Goal: Task Accomplishment & Management: Manage account settings

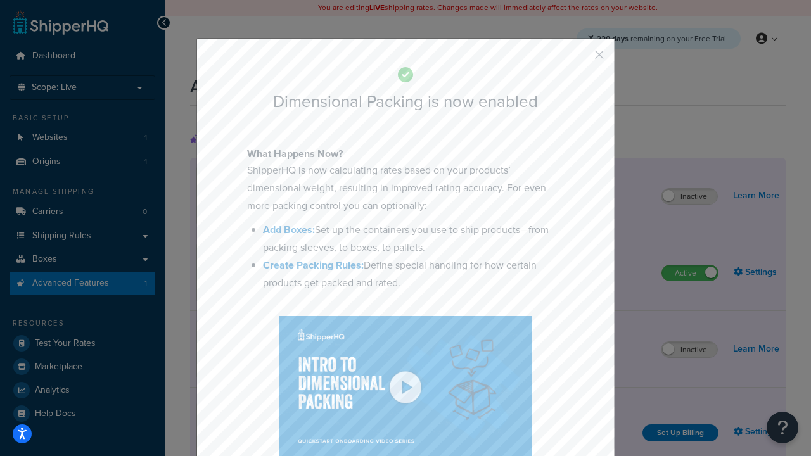
click at [581, 58] on button "button" at bounding box center [580, 59] width 3 height 3
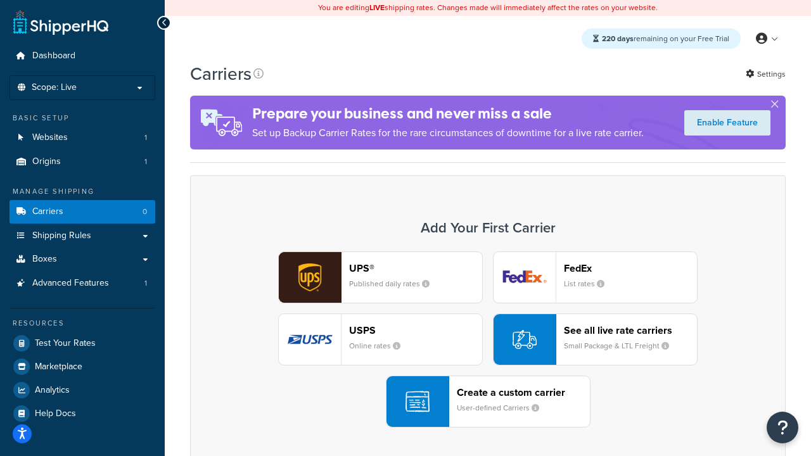
click at [488, 340] on div "UPS® Published daily rates FedEx List rates USPS Online rates See all live rate…" at bounding box center [487, 340] width 569 height 176
click at [631, 268] on header "FedEx" at bounding box center [630, 268] width 133 height 12
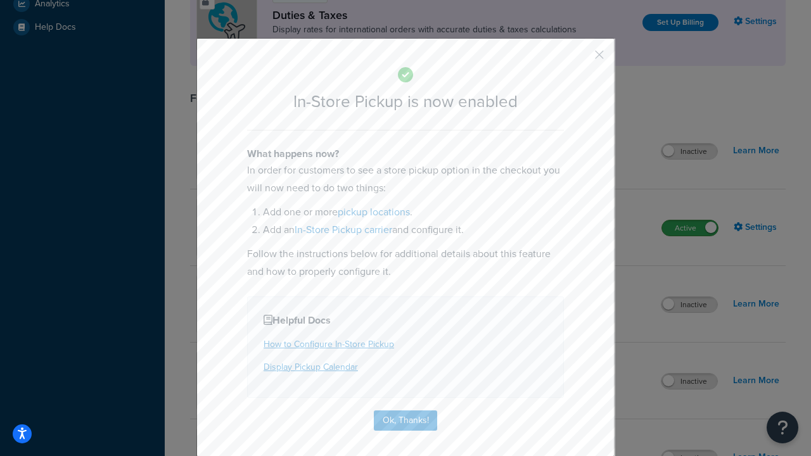
scroll to position [435, 0]
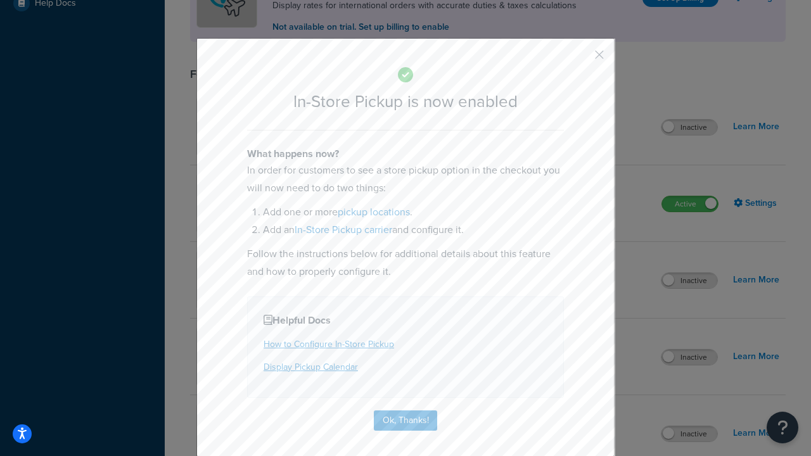
click at [581, 59] on button "button" at bounding box center [580, 59] width 3 height 3
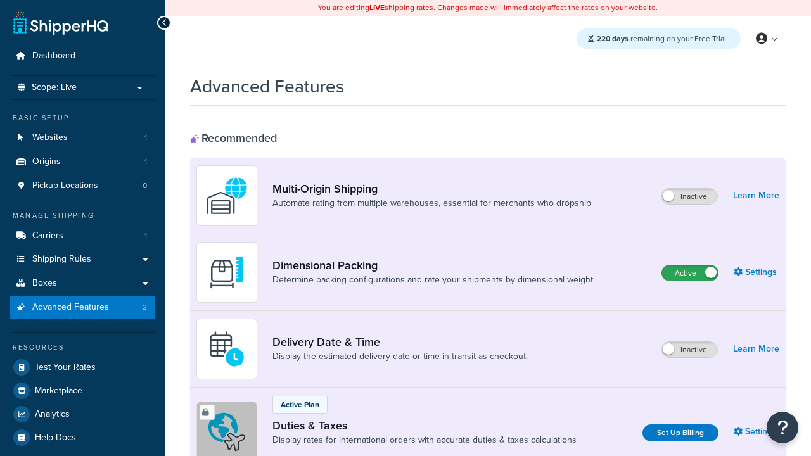
click at [690, 273] on label "Active" at bounding box center [690, 273] width 56 height 15
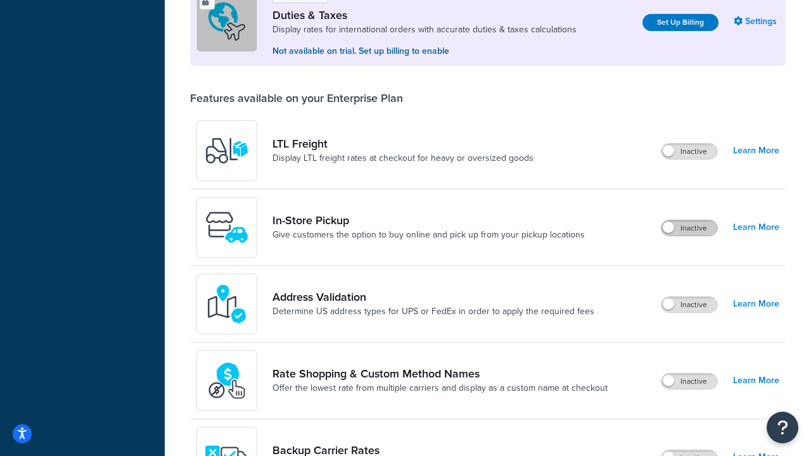
scroll to position [387, 0]
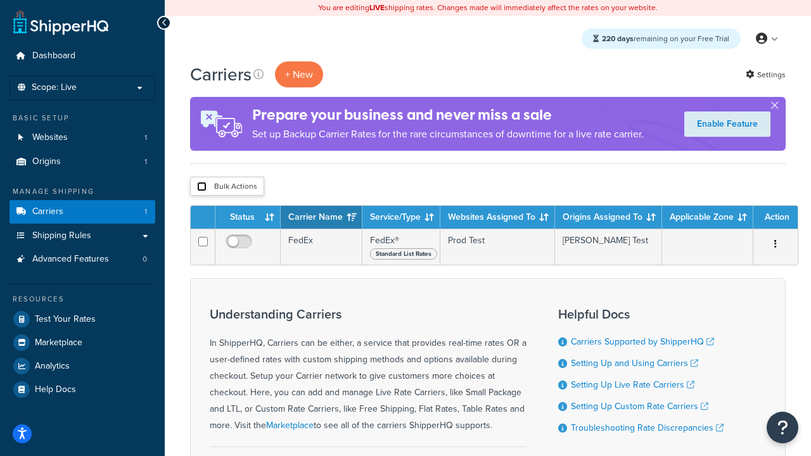
click at [202, 187] on input "checkbox" at bounding box center [202, 187] width 10 height 10
checkbox input "true"
click at [0, 0] on button "Delete" at bounding box center [0, 0] width 0 height 0
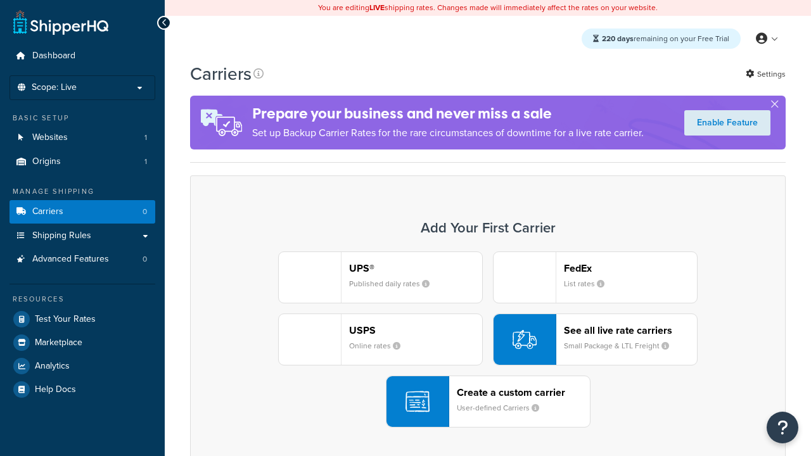
click at [488, 340] on div "UPS® Published daily rates FedEx List rates USPS Online rates See all live rate…" at bounding box center [487, 340] width 569 height 176
click at [488, 402] on div "Create a custom carrier User-defined Carriers" at bounding box center [523, 402] width 133 height 30
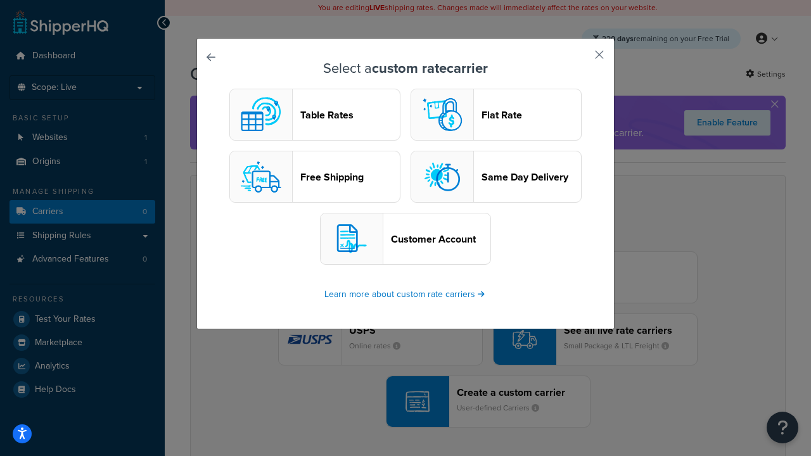
click at [315, 115] on header "Table Rates" at bounding box center [350, 115] width 100 height 12
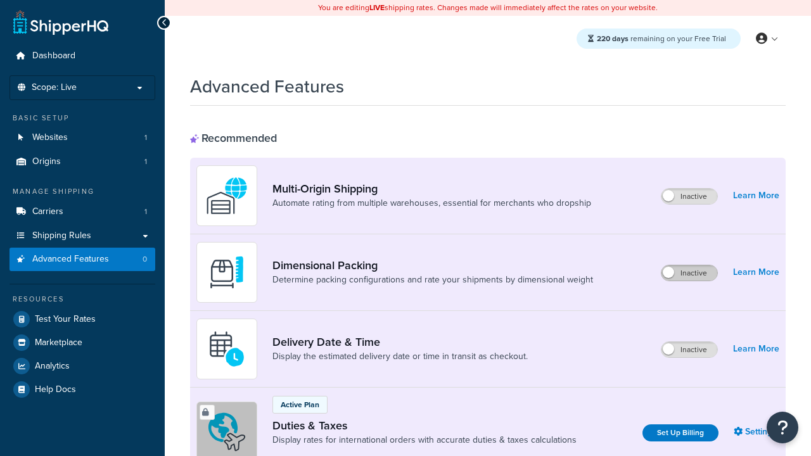
click at [690, 273] on label "Inactive" at bounding box center [690, 273] width 56 height 15
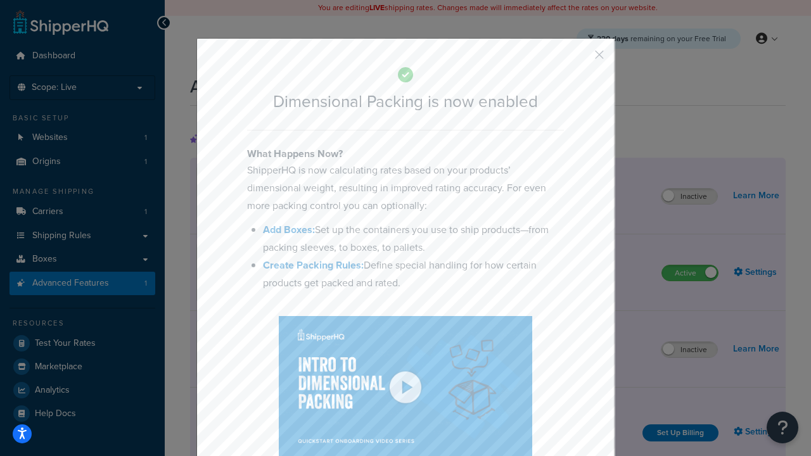
click at [581, 59] on button "button" at bounding box center [580, 59] width 3 height 3
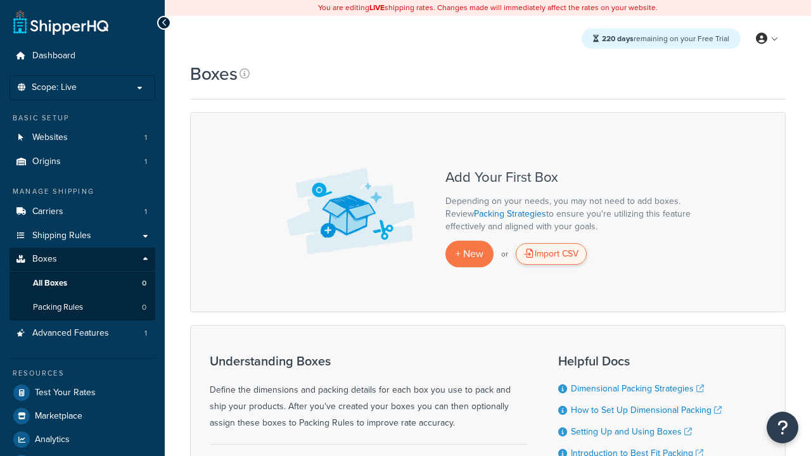
click at [552, 254] on div "Import CSV" at bounding box center [551, 254] width 71 height 22
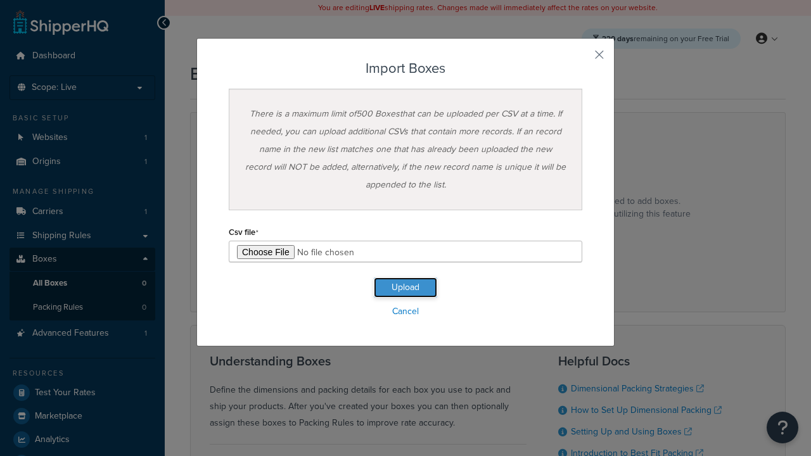
click at [406, 288] on button "Upload" at bounding box center [405, 288] width 63 height 20
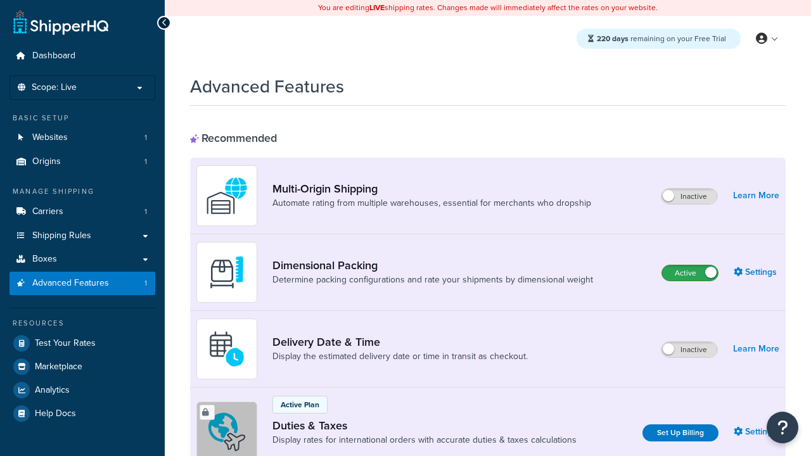
click at [690, 273] on label "Active" at bounding box center [690, 273] width 56 height 15
